Goal: Understand site structure: Grasp the organization and layout of the website

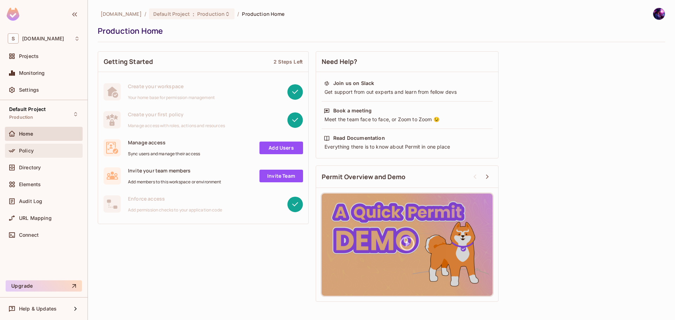
click at [34, 152] on div "Policy" at bounding box center [49, 151] width 61 height 6
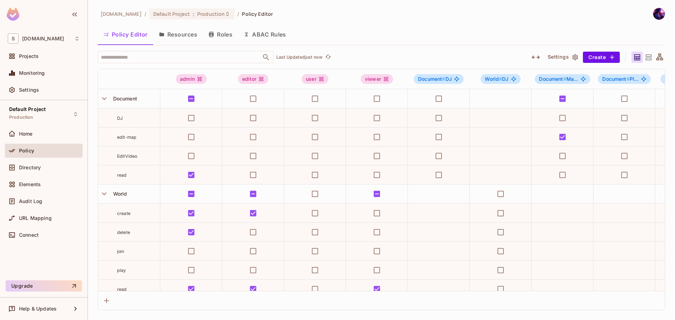
click at [224, 39] on button "Roles" at bounding box center [220, 35] width 35 height 18
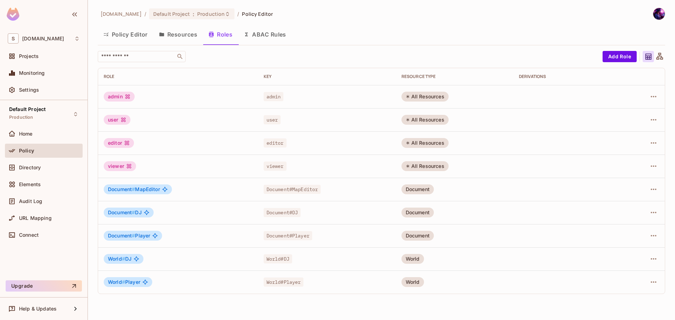
click at [137, 37] on button "Policy Editor" at bounding box center [126, 35] width 56 height 18
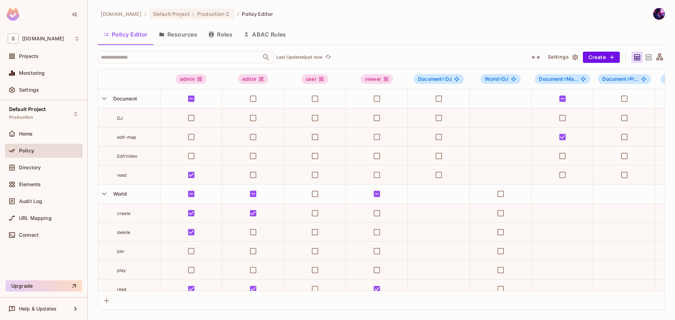
click at [216, 28] on button "Roles" at bounding box center [220, 35] width 35 height 18
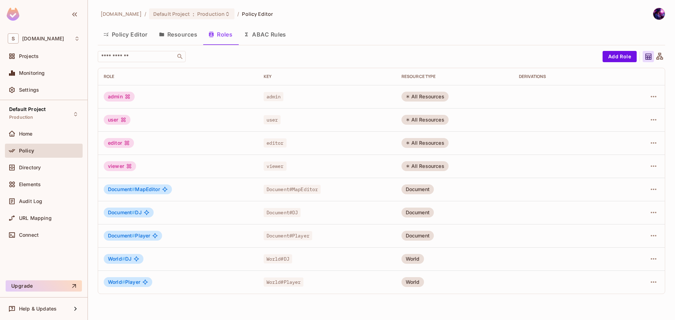
click at [182, 27] on button "Resources" at bounding box center [178, 35] width 50 height 18
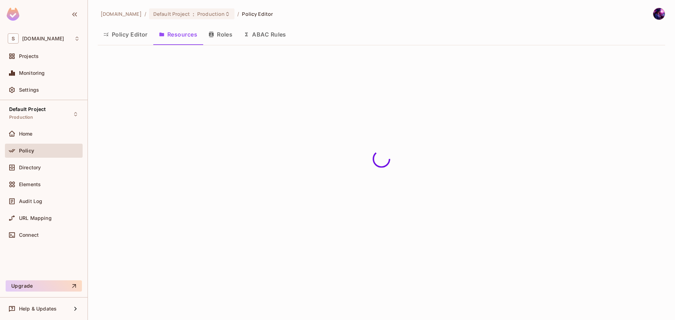
click at [286, 31] on button "ABAC Rules" at bounding box center [265, 35] width 54 height 18
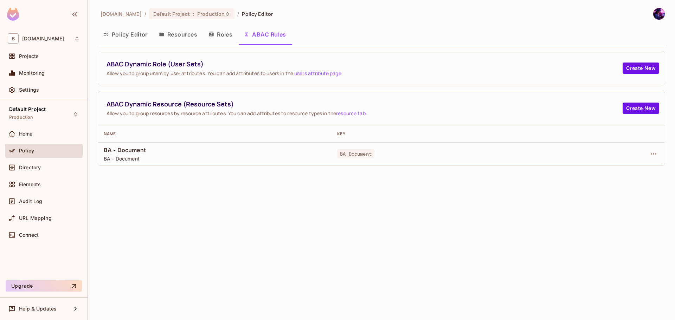
click at [145, 32] on button "Policy Editor" at bounding box center [126, 35] width 56 height 18
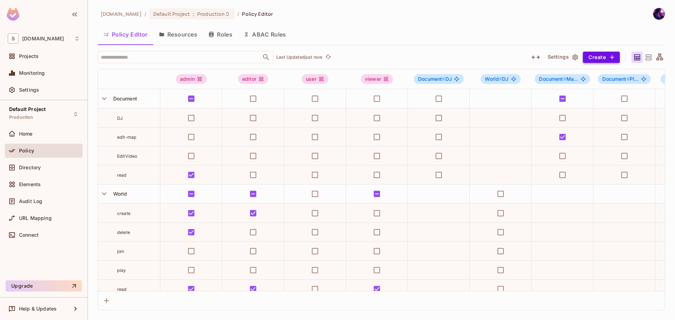
click at [606, 53] on button "Create" at bounding box center [601, 57] width 37 height 11
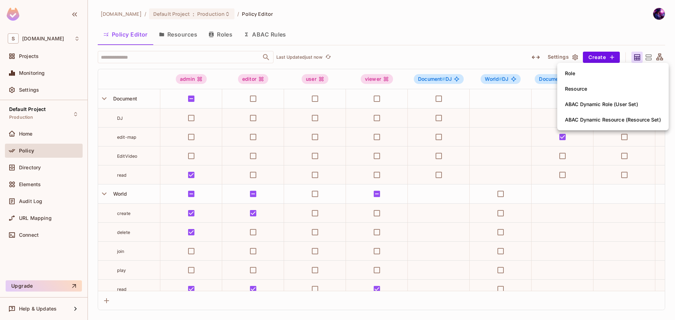
click at [367, 27] on div at bounding box center [337, 160] width 675 height 320
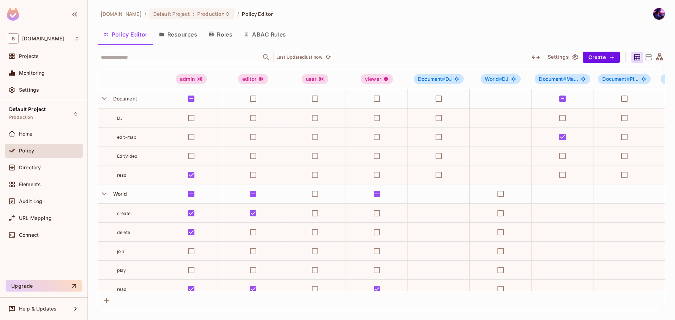
click at [257, 32] on button "ABAC Rules" at bounding box center [265, 35] width 54 height 18
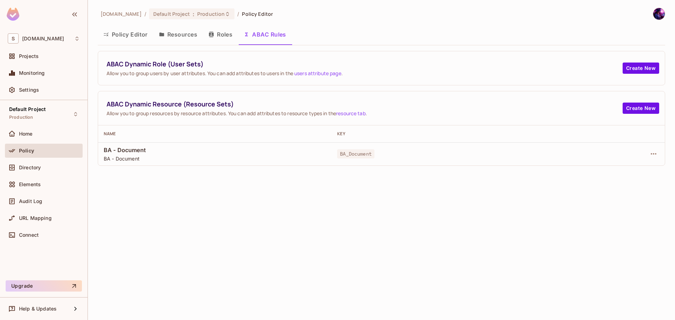
click at [208, 38] on button "Roles" at bounding box center [220, 35] width 35 height 18
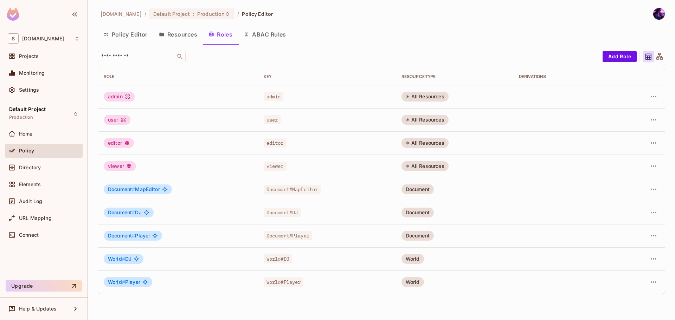
click at [191, 38] on button "Resources" at bounding box center [178, 35] width 50 height 18
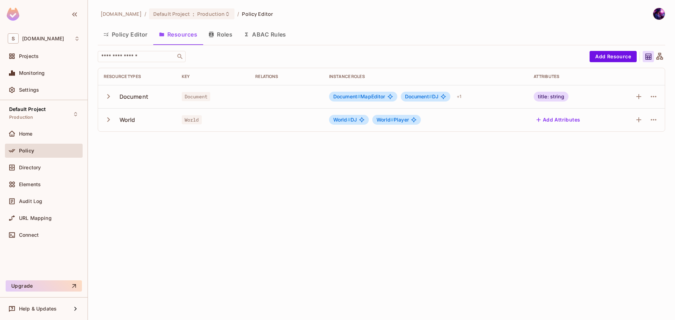
click at [133, 37] on button "Policy Editor" at bounding box center [126, 35] width 56 height 18
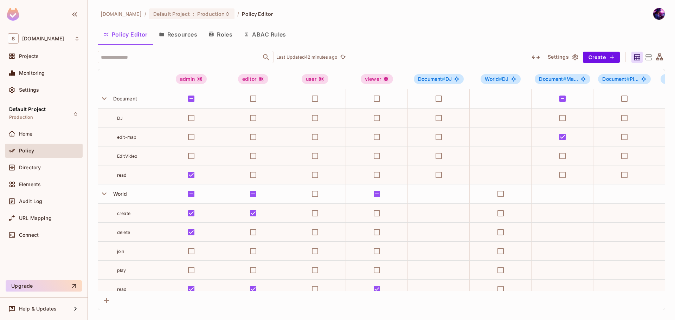
click at [181, 29] on button "Resources" at bounding box center [178, 35] width 50 height 18
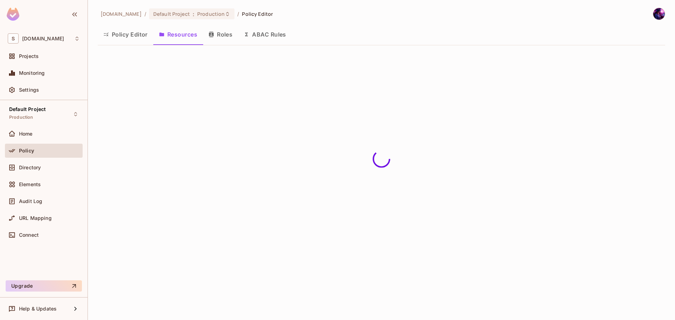
click at [135, 38] on button "Policy Editor" at bounding box center [126, 35] width 56 height 18
